Goal: Task Accomplishment & Management: Use online tool/utility

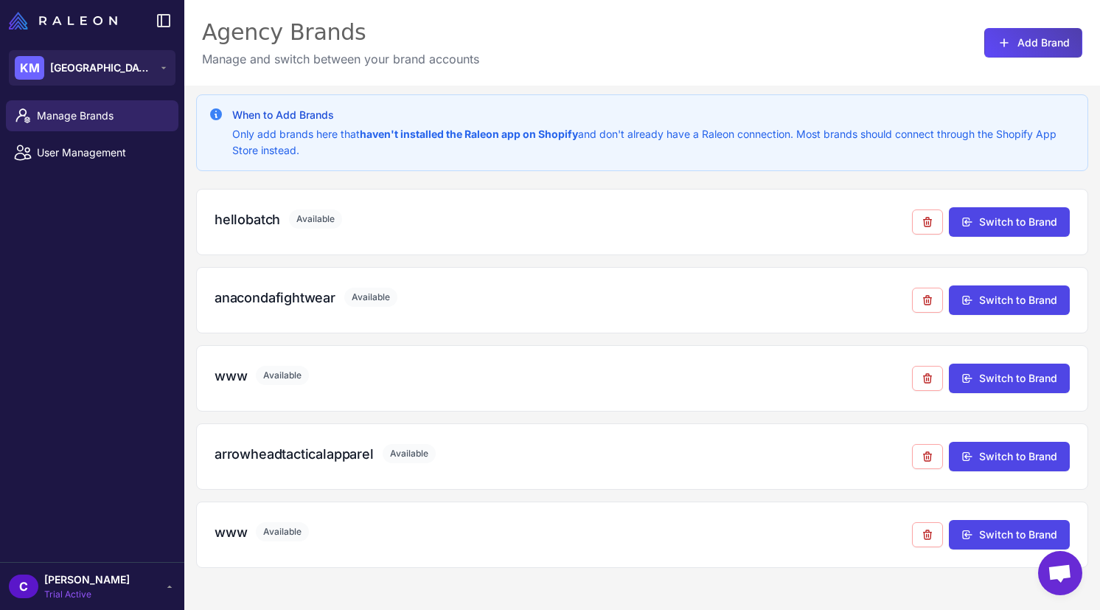
scroll to position [86, 0]
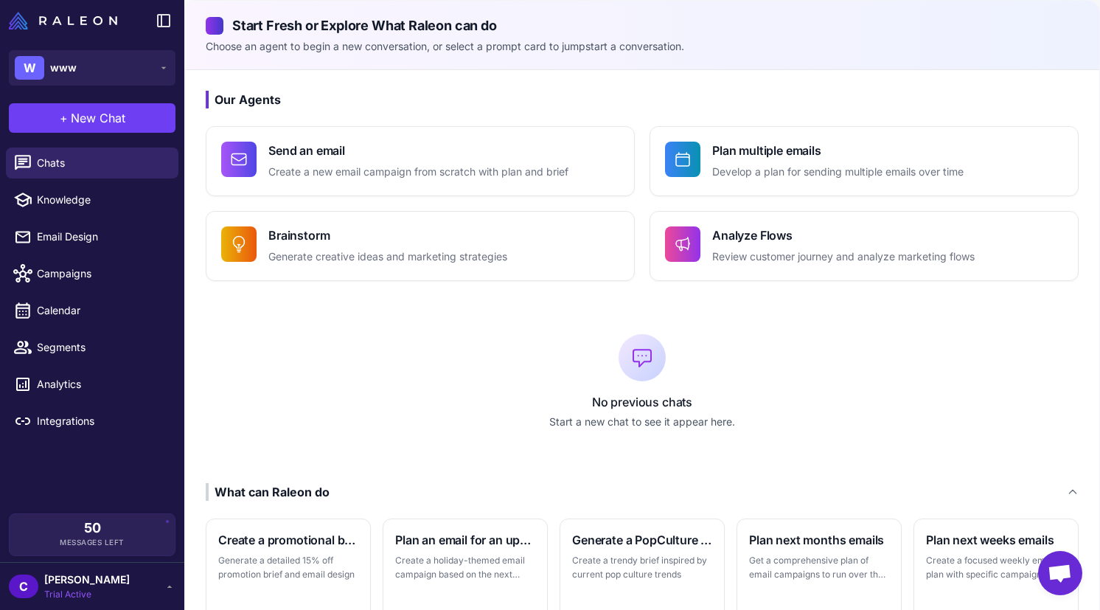
click at [136, 180] on li "Chats" at bounding box center [92, 162] width 184 height 37
click at [160, 69] on icon at bounding box center [164, 68] width 12 height 12
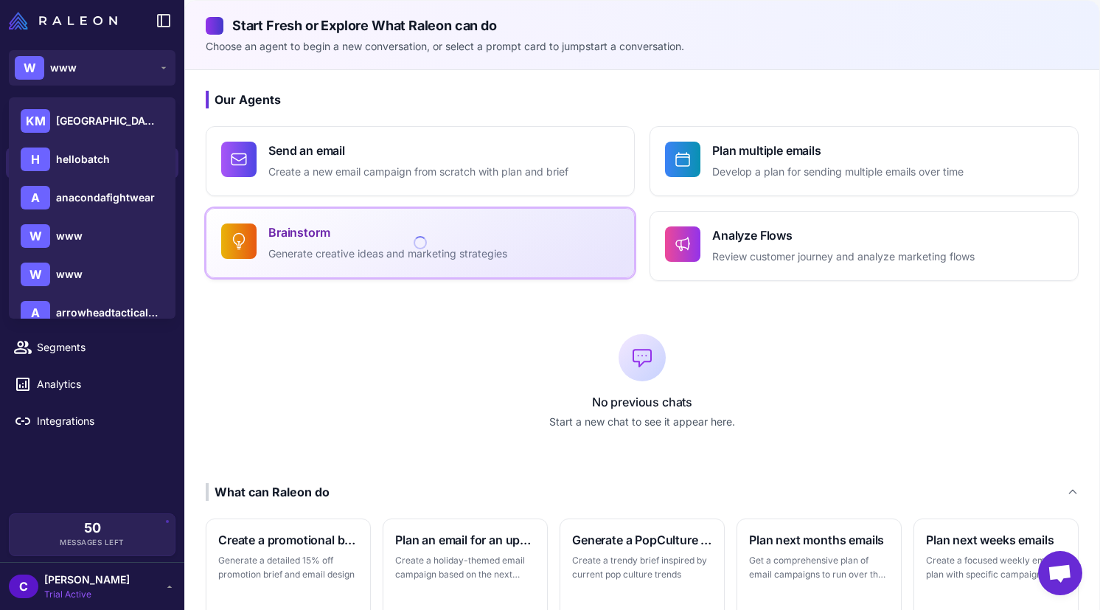
click at [295, 214] on button "Brainstorm Generate creative ideas and marketing strategies" at bounding box center [420, 243] width 429 height 70
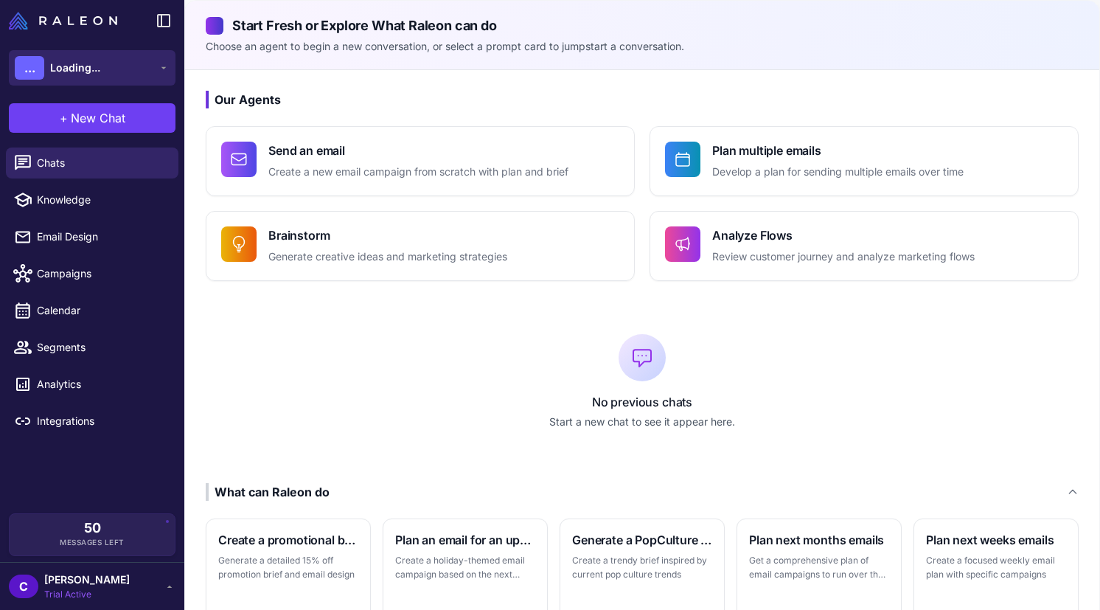
click at [75, 60] on span "Loading..." at bounding box center [75, 68] width 50 height 16
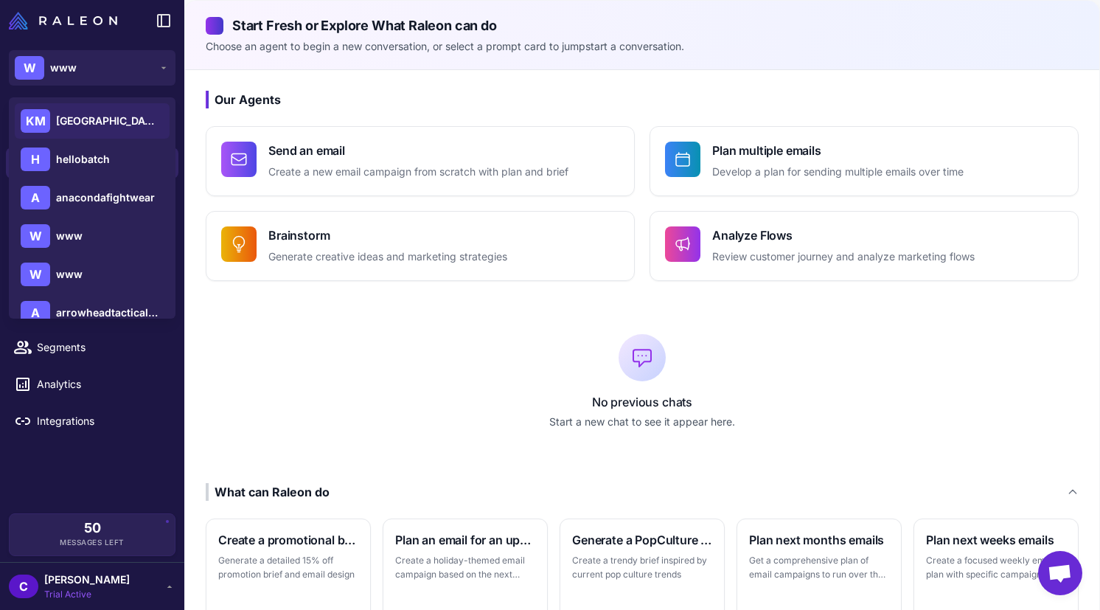
click at [106, 117] on span "Kensington Media House" at bounding box center [107, 121] width 103 height 16
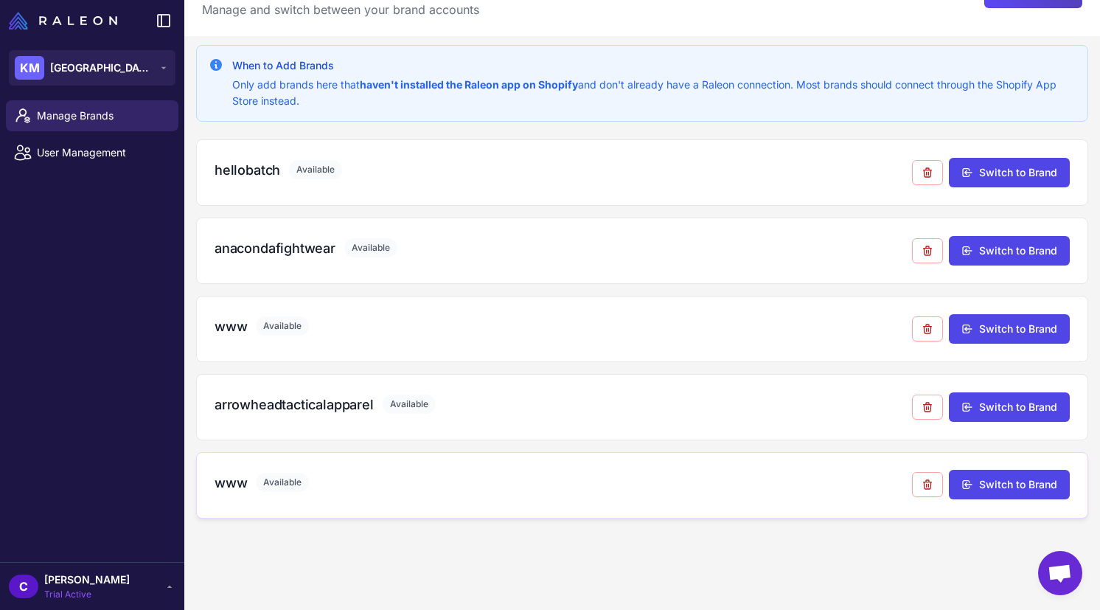
scroll to position [79, 0]
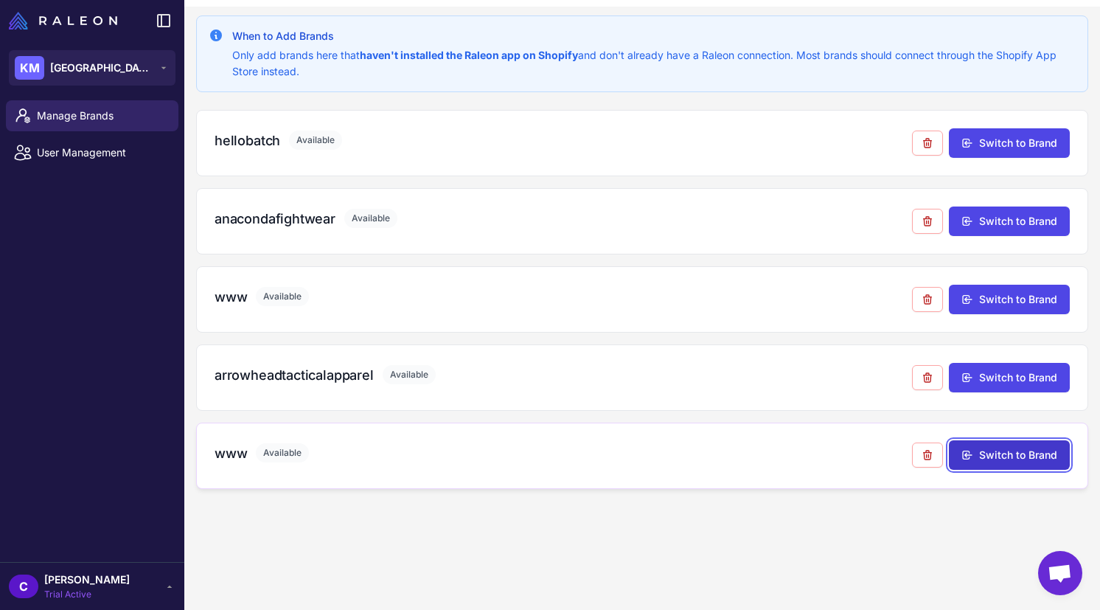
click at [1025, 452] on button "Switch to Brand" at bounding box center [1009, 454] width 121 height 29
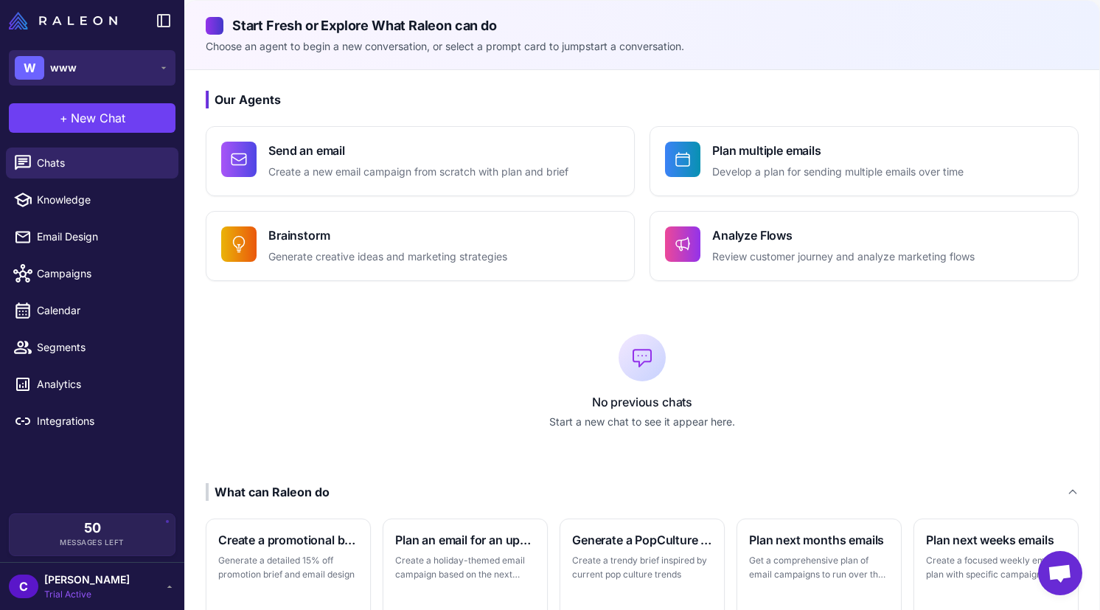
click at [119, 63] on button "W www" at bounding box center [92, 67] width 167 height 35
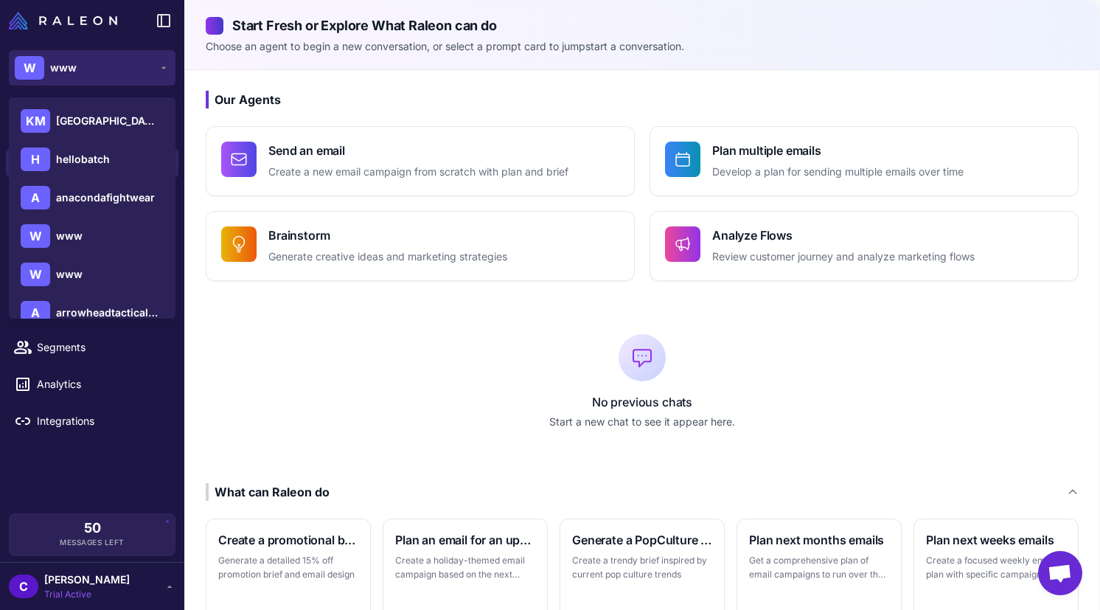
click at [119, 63] on button "W www" at bounding box center [92, 67] width 167 height 35
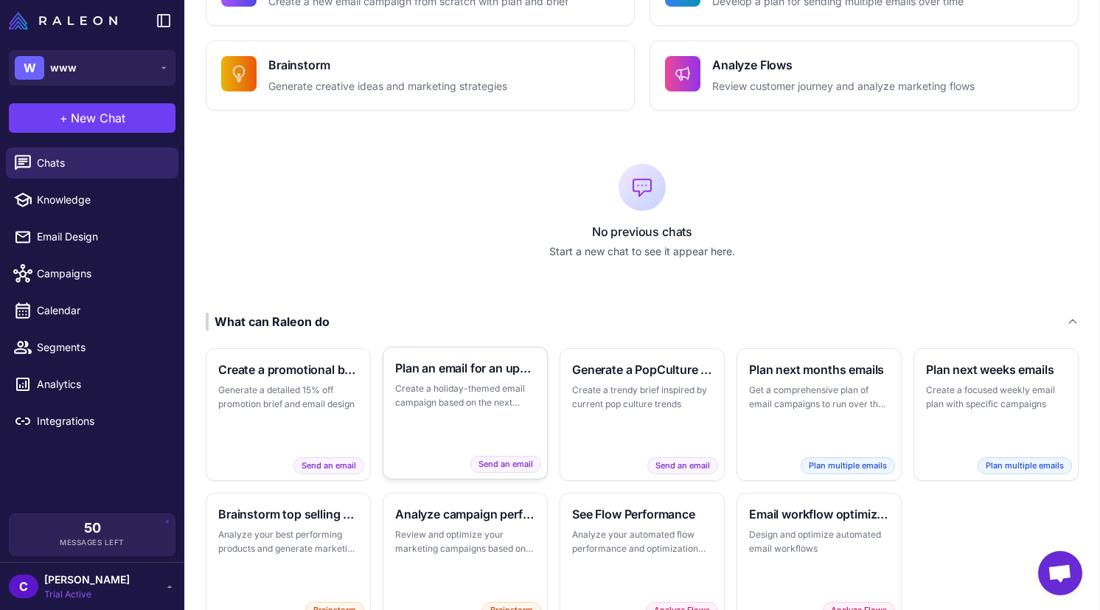
scroll to position [173, 0]
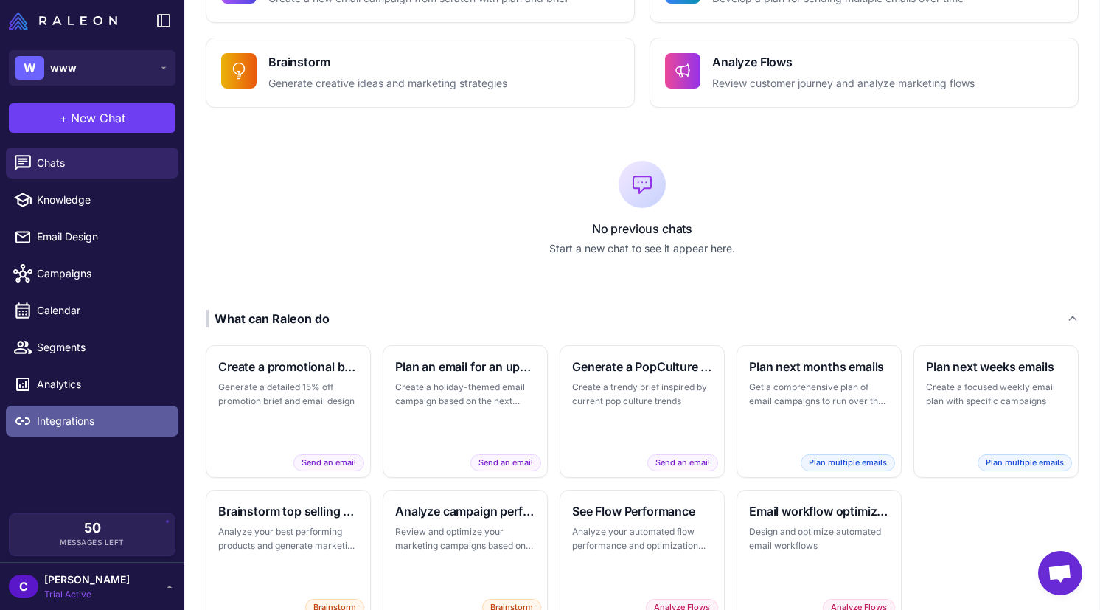
click at [82, 425] on span "Integrations" at bounding box center [102, 421] width 130 height 16
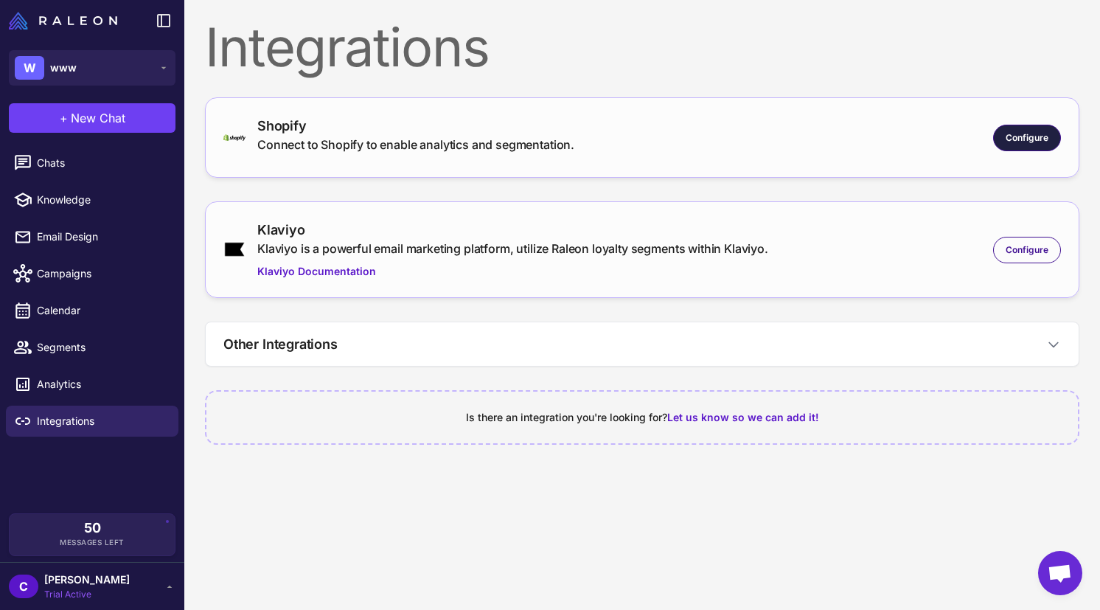
click at [1011, 139] on span "Configure" at bounding box center [1026, 137] width 43 height 13
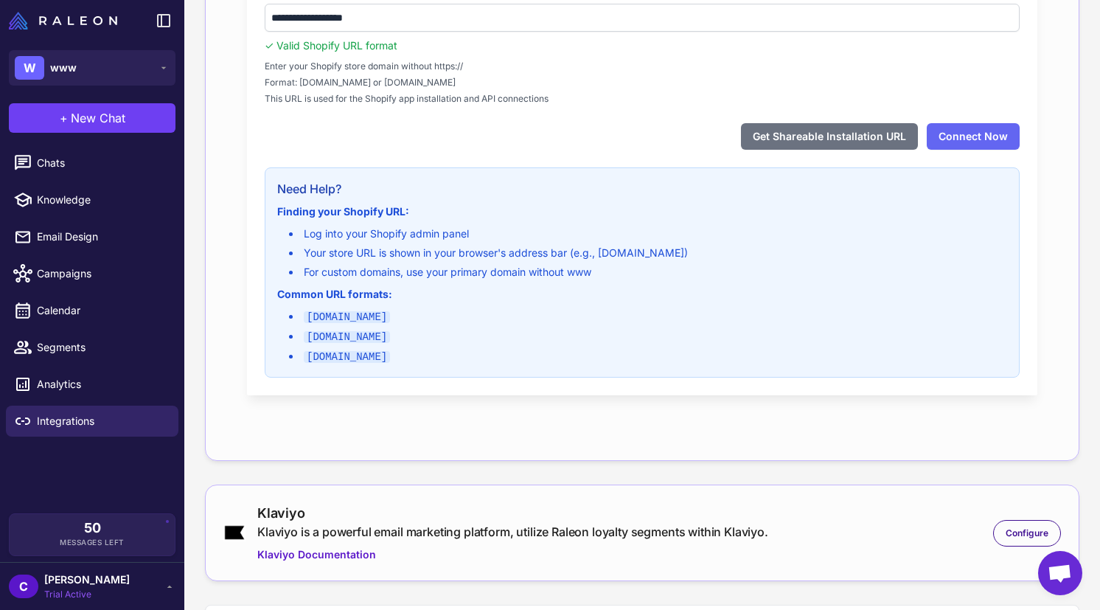
scroll to position [275, 0]
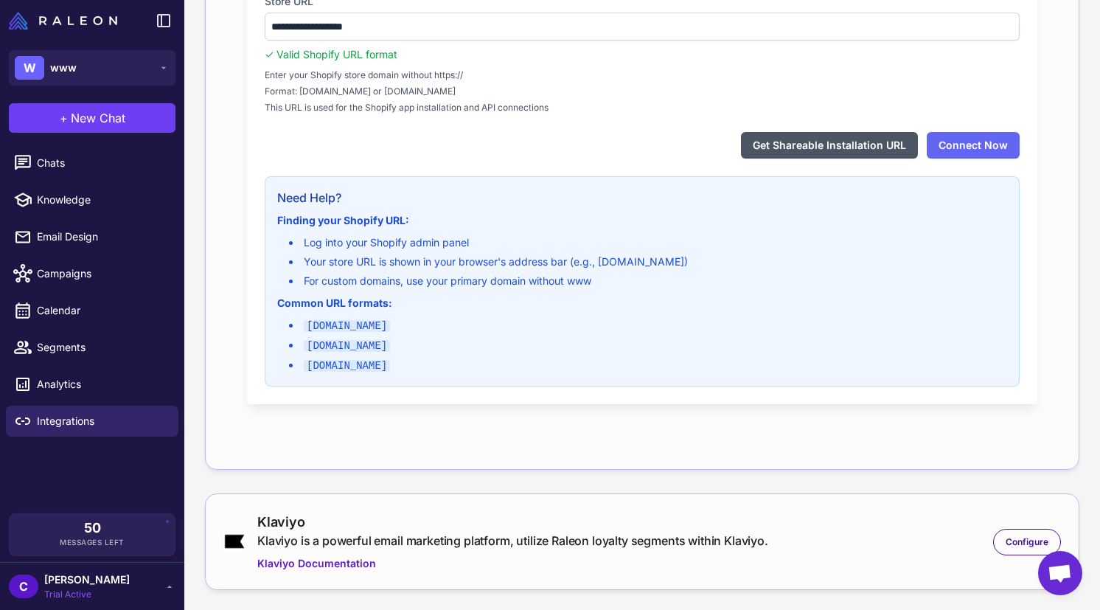
click at [789, 155] on button "Get Shareable Installation URL" at bounding box center [829, 145] width 177 height 27
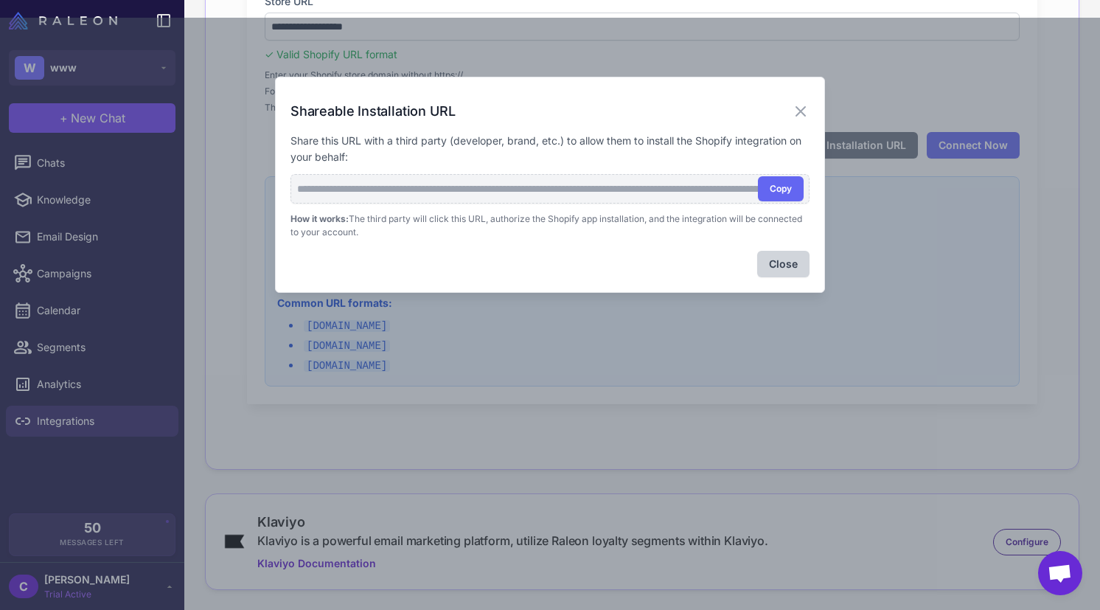
click at [460, 325] on div "**********" at bounding box center [550, 323] width 1100 height 610
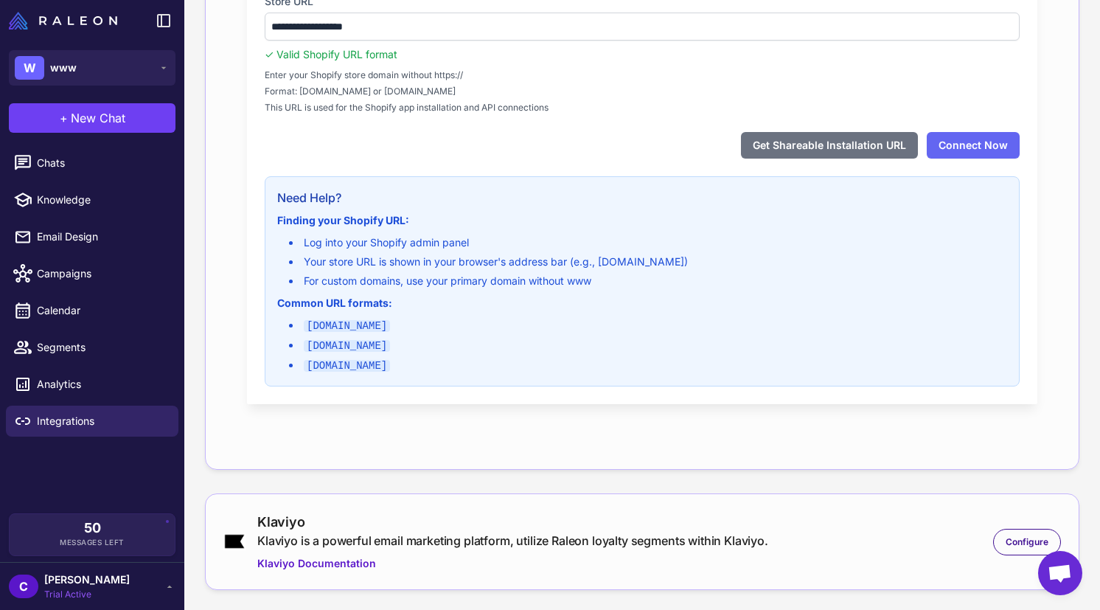
scroll to position [426, 0]
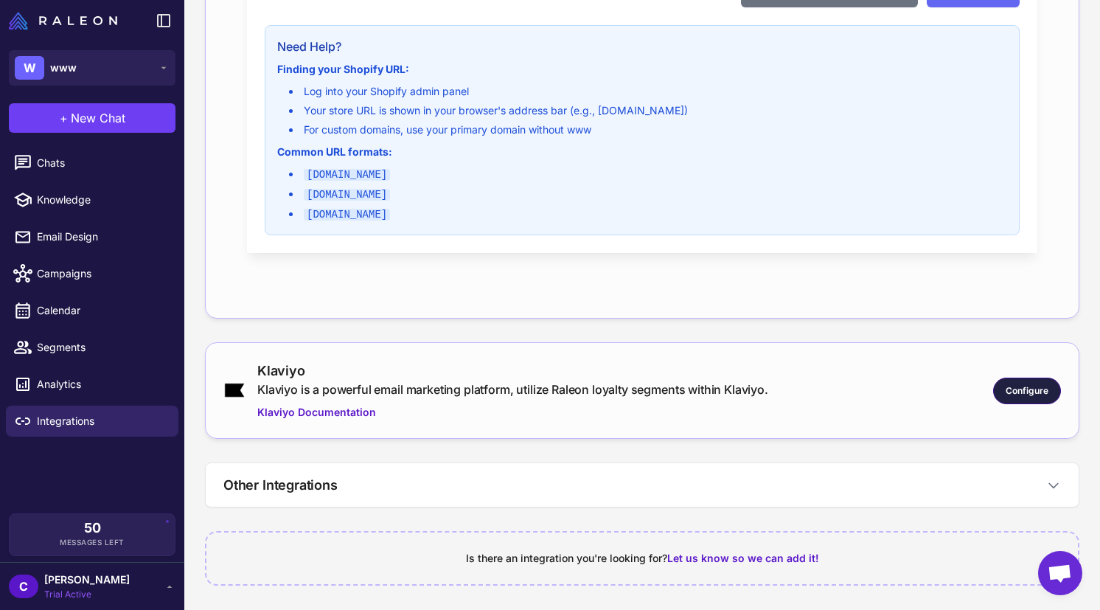
click at [1011, 392] on span "Configure" at bounding box center [1026, 390] width 43 height 13
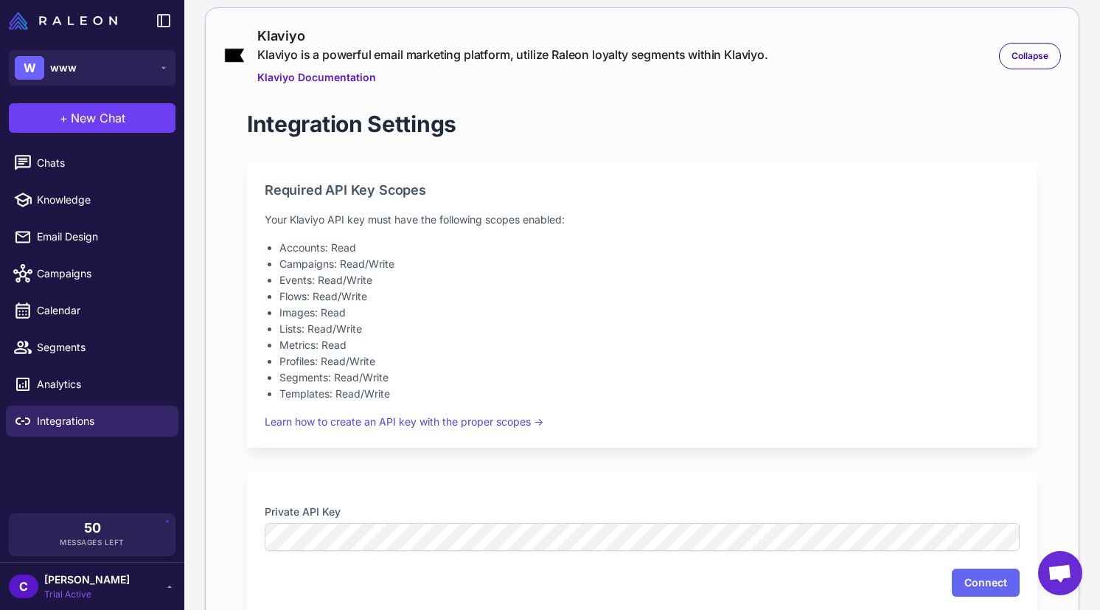
scroll to position [882, 0]
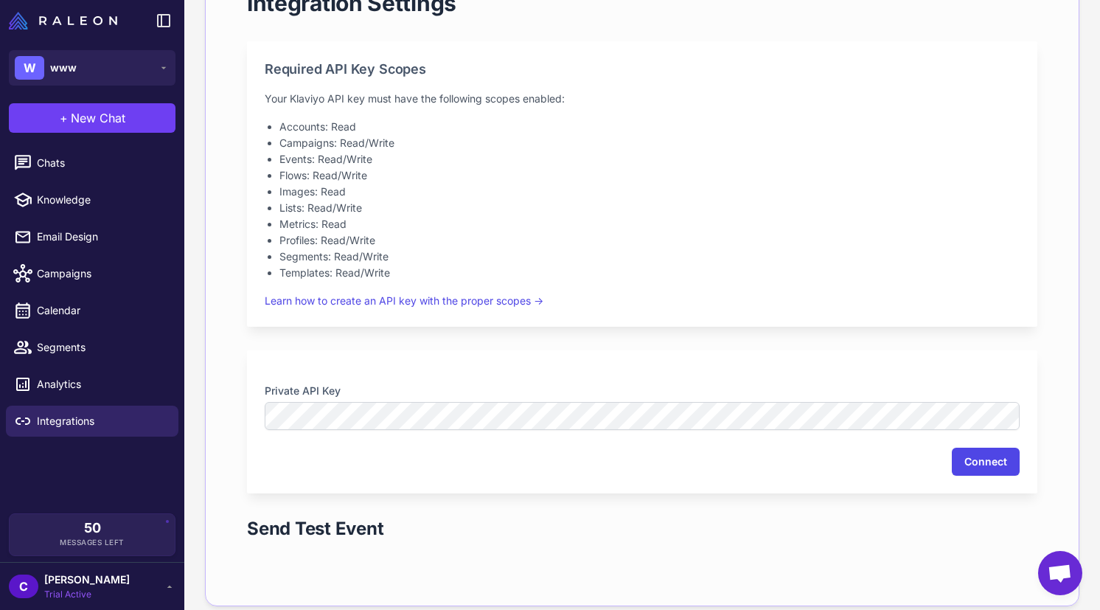
click at [1011, 461] on button "Connect" at bounding box center [986, 461] width 68 height 28
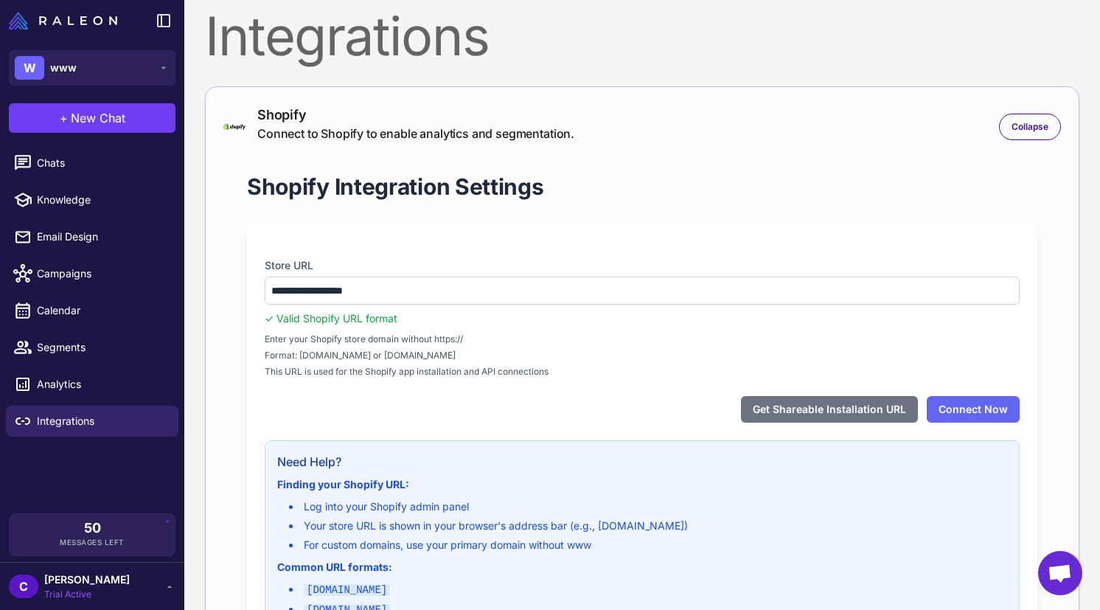
scroll to position [40, 0]
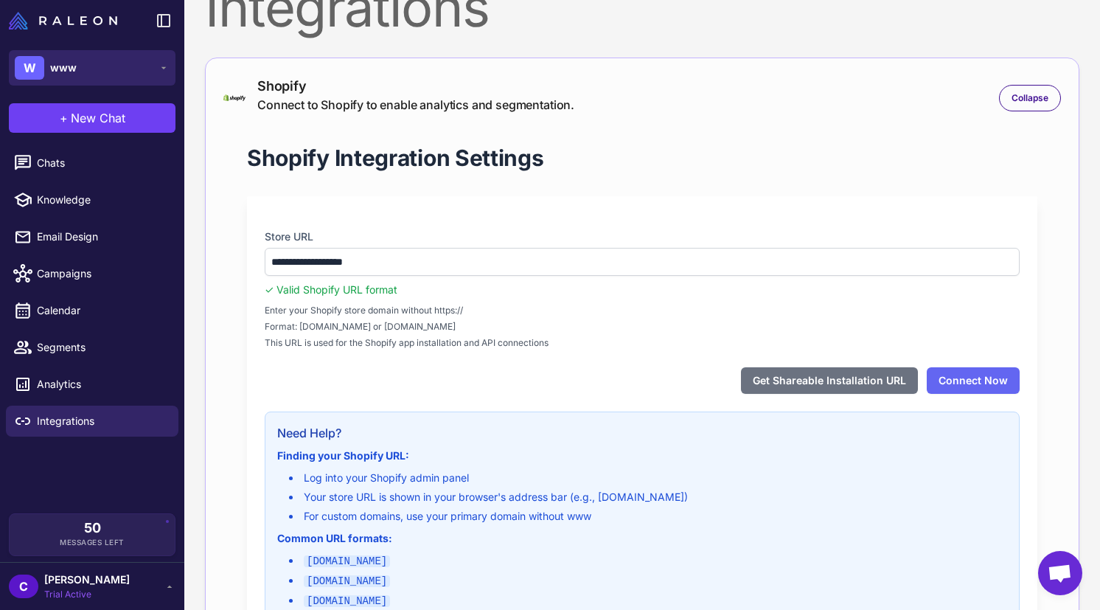
click at [148, 72] on button "W www" at bounding box center [92, 67] width 167 height 35
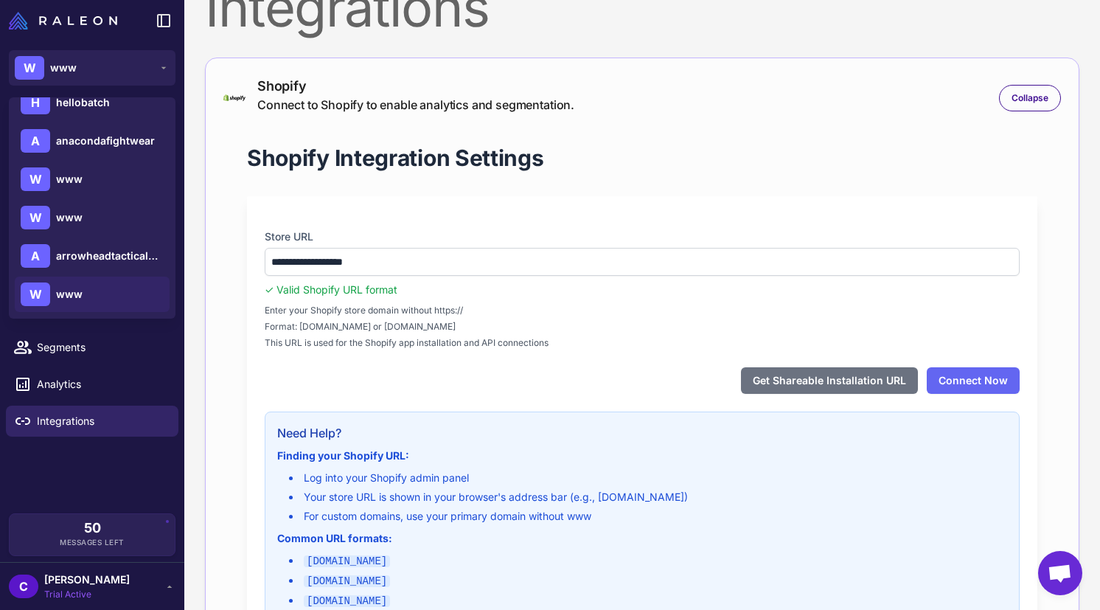
scroll to position [59, 0]
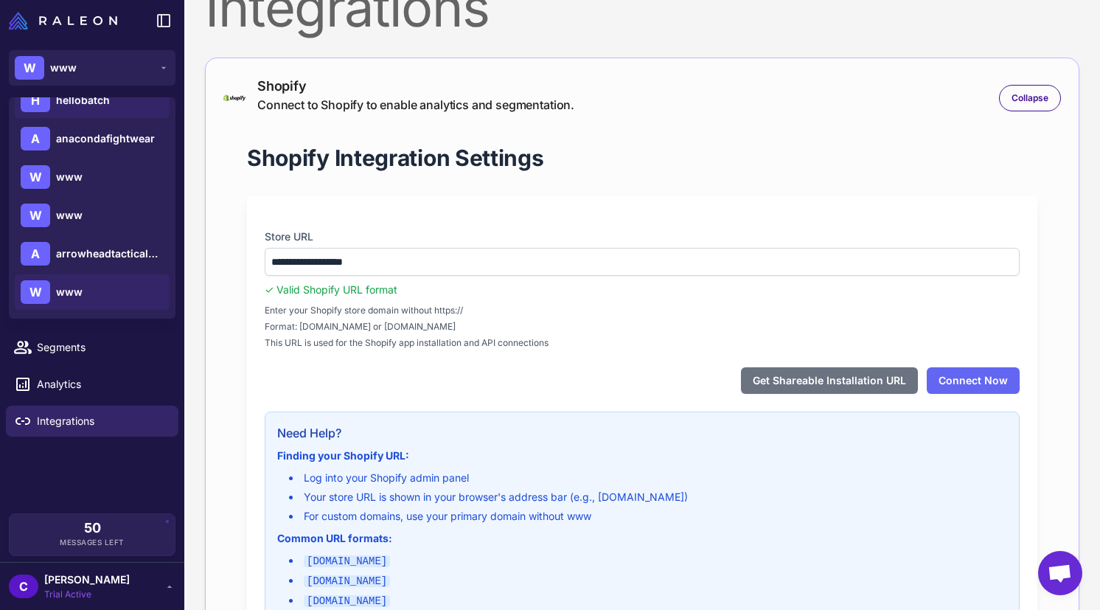
click at [124, 100] on div "H hellobatch" at bounding box center [92, 100] width 155 height 35
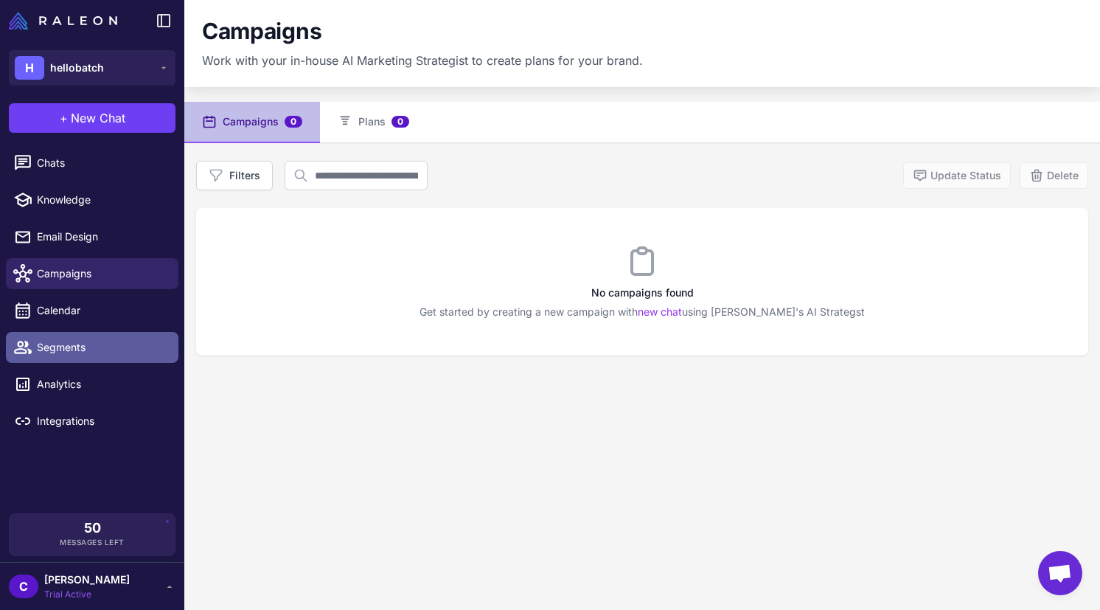
click at [115, 349] on span "Segments" at bounding box center [102, 347] width 130 height 16
